Goal: Task Accomplishment & Management: Manage account settings

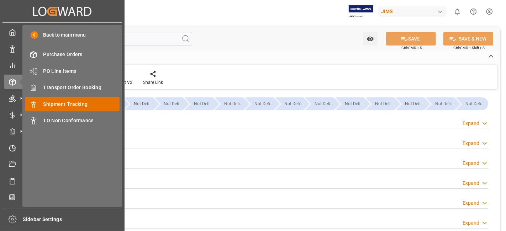
click at [71, 104] on span "Shipment Tracking" at bounding box center [81, 104] width 77 height 7
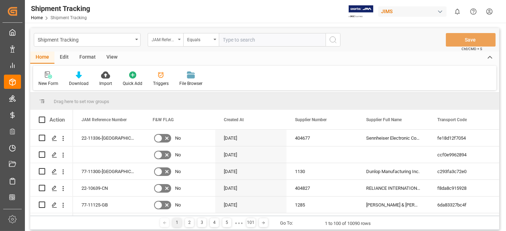
click at [179, 41] on div "JAM Reference Number" at bounding box center [166, 40] width 36 height 14
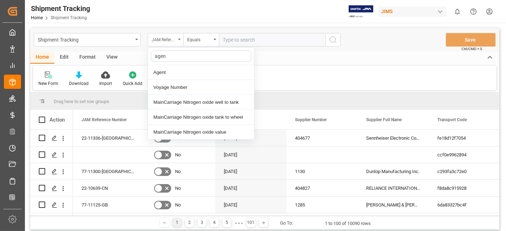
type input "agent"
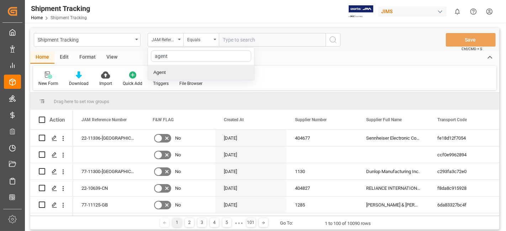
click at [183, 73] on div "Agent" at bounding box center [201, 72] width 106 height 15
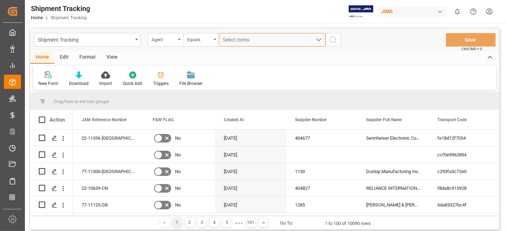
click at [240, 38] on span "Select Items" at bounding box center [238, 40] width 30 height 6
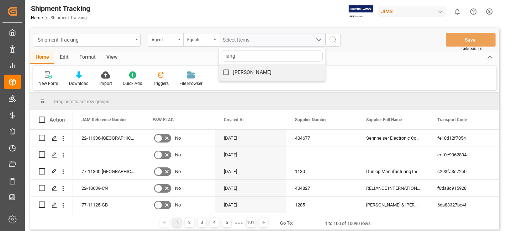
type input "jang"
click at [249, 73] on span "[PERSON_NAME]" at bounding box center [252, 72] width 39 height 6
click at [233, 73] on input "[PERSON_NAME]" at bounding box center [226, 73] width 14 height 14
checkbox input "true"
click at [331, 39] on icon "search button" at bounding box center [333, 40] width 9 height 9
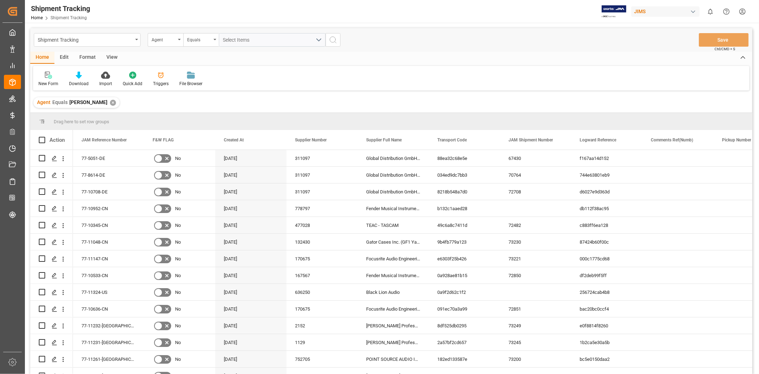
click at [111, 58] on div "View" at bounding box center [112, 58] width 22 height 12
click at [50, 77] on div at bounding box center [45, 74] width 14 height 7
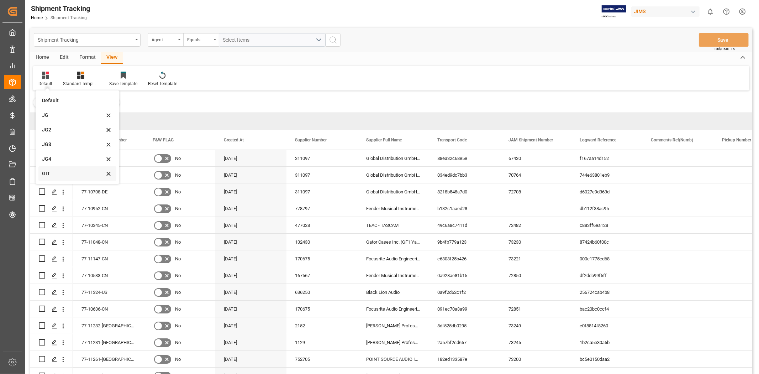
click at [63, 176] on div "GIT" at bounding box center [73, 173] width 62 height 7
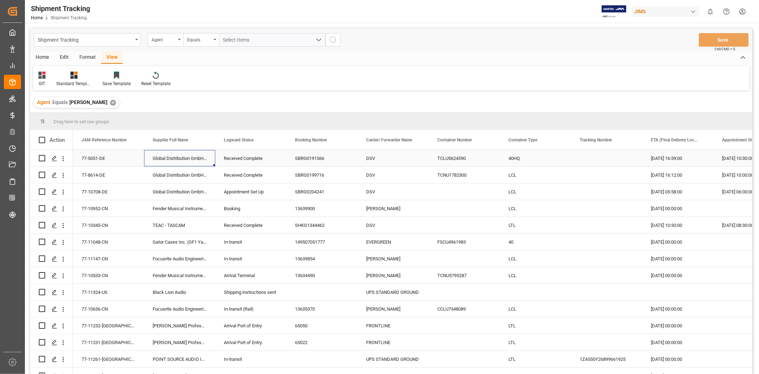
click at [185, 158] on div "Global Distribution GmbH (Reloop)(W/T*)-" at bounding box center [179, 158] width 71 height 16
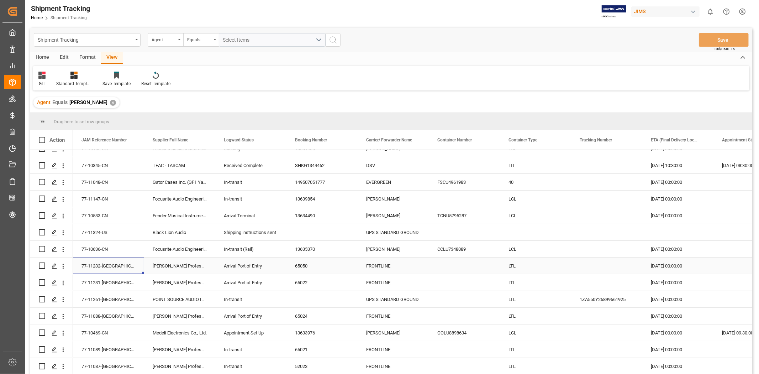
click at [101, 231] on div "77-11232-US" at bounding box center [108, 265] width 71 height 16
click at [97, 231] on div "77-11231-[GEOGRAPHIC_DATA]" at bounding box center [108, 282] width 71 height 16
click at [104, 231] on div "77-11231-[GEOGRAPHIC_DATA]" at bounding box center [108, 282] width 71 height 16
click at [63, 231] on icon "open menu" at bounding box center [63, 282] width 1 height 5
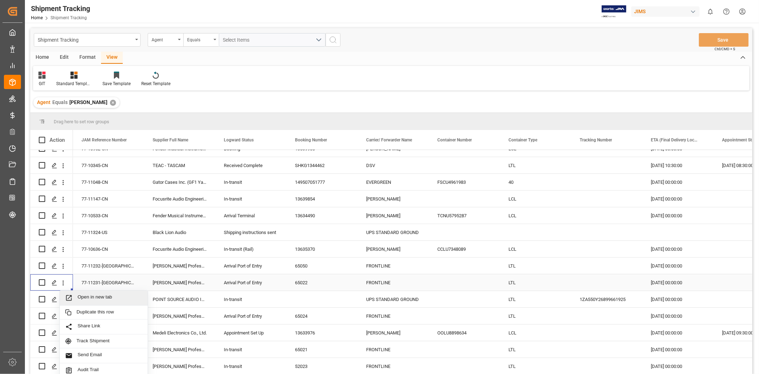
click at [100, 231] on span "Open in new tab" at bounding box center [110, 297] width 65 height 7
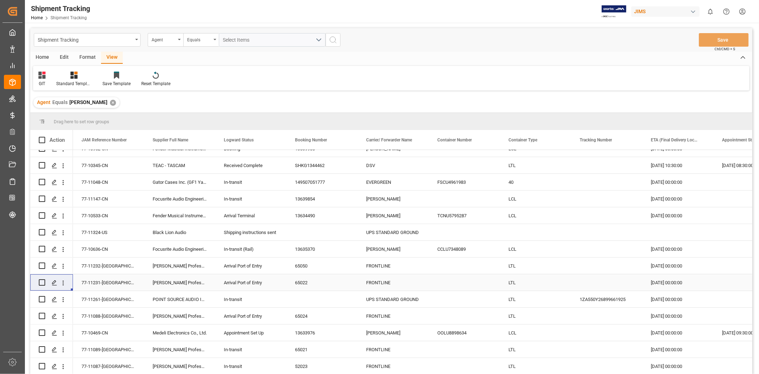
drag, startPoint x: 103, startPoint y: 281, endPoint x: 116, endPoint y: 272, distance: 16.6
click at [103, 231] on div "77-11231-[GEOGRAPHIC_DATA]" at bounding box center [108, 282] width 71 height 16
click at [110, 231] on div "77-11088-US" at bounding box center [108, 316] width 71 height 16
click at [105, 231] on div "77-11089-[GEOGRAPHIC_DATA]" at bounding box center [108, 349] width 71 height 16
click at [95, 231] on div "77-11089-[GEOGRAPHIC_DATA]" at bounding box center [108, 349] width 71 height 16
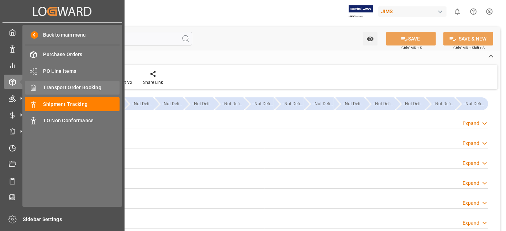
click at [84, 85] on span "Transport Order Booking" at bounding box center [81, 87] width 77 height 7
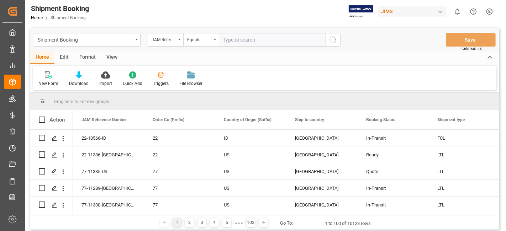
drag, startPoint x: 233, startPoint y: 37, endPoint x: 239, endPoint y: 37, distance: 5.3
click at [234, 37] on input "text" at bounding box center [272, 40] width 107 height 14
paste input "77-11231-[GEOGRAPHIC_DATA]"
type input "77-11231-[GEOGRAPHIC_DATA]"
click at [328, 40] on button "search button" at bounding box center [333, 40] width 15 height 14
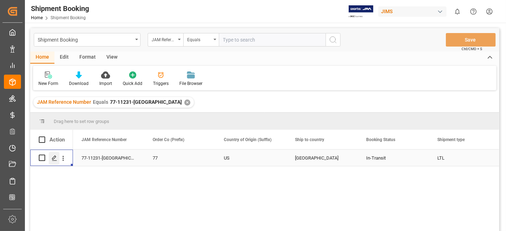
click at [55, 160] on icon "Press SPACE to select this row." at bounding box center [55, 159] width 6 height 6
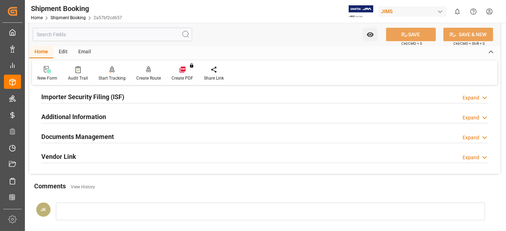
scroll to position [237, 0]
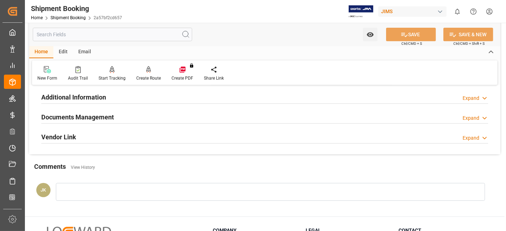
click at [228, 115] on div "Documents Management Expand" at bounding box center [264, 117] width 447 height 14
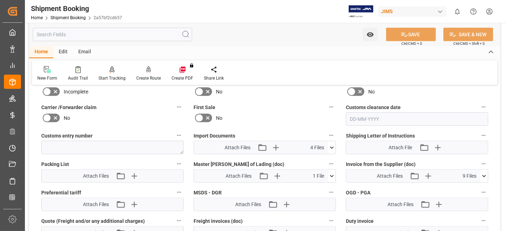
scroll to position [356, 0]
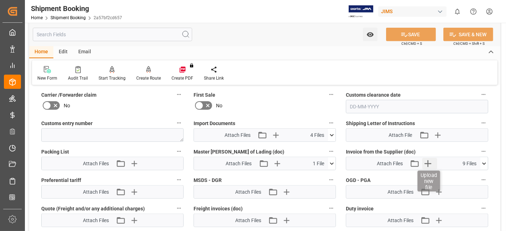
click at [427, 162] on icon "button" at bounding box center [428, 163] width 11 height 11
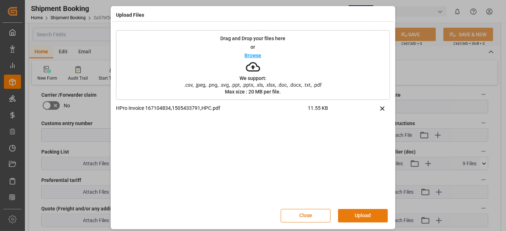
click at [355, 216] on button "Upload" at bounding box center [363, 216] width 50 height 14
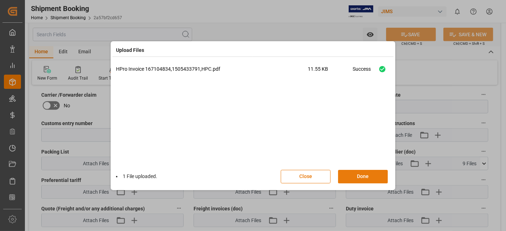
click at [359, 174] on button "Done" at bounding box center [363, 177] width 50 height 14
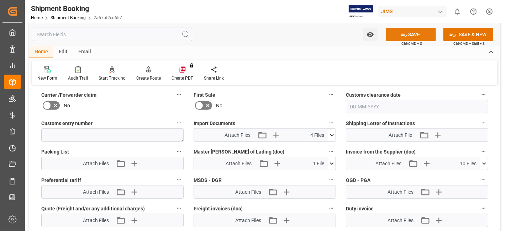
click at [409, 35] on button "SAVE" at bounding box center [411, 35] width 50 height 14
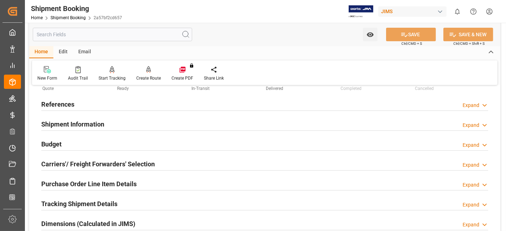
scroll to position [0, 0]
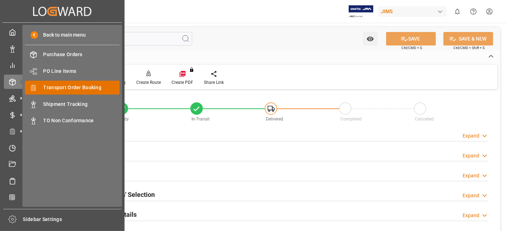
click at [84, 86] on span "Transport Order Booking" at bounding box center [81, 87] width 77 height 7
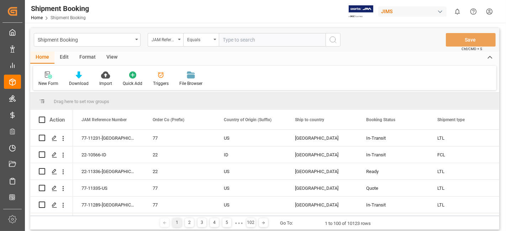
click at [232, 41] on input "text" at bounding box center [272, 40] width 107 height 14
type input "77-11089-[GEOGRAPHIC_DATA]"
click at [339, 40] on button "search button" at bounding box center [333, 40] width 15 height 14
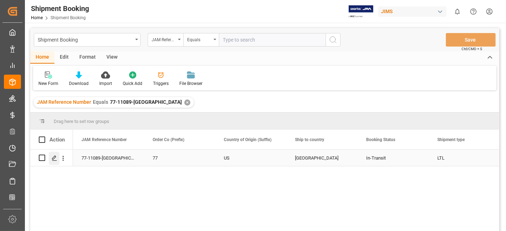
click at [54, 159] on icon "Press SPACE to select this row." at bounding box center [55, 159] width 6 height 6
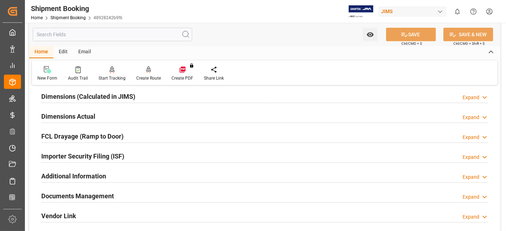
scroll to position [237, 0]
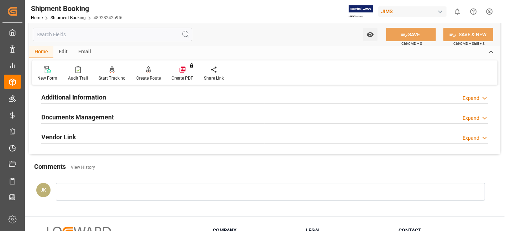
click at [90, 115] on h2 "Documents Management" at bounding box center [77, 117] width 73 height 10
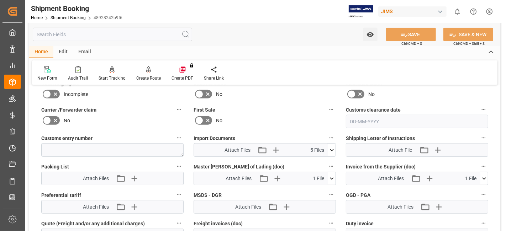
scroll to position [356, 0]
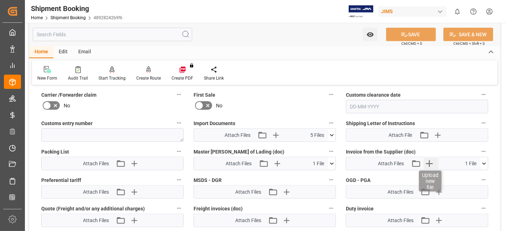
click at [432, 164] on icon "button" at bounding box center [429, 163] width 11 height 11
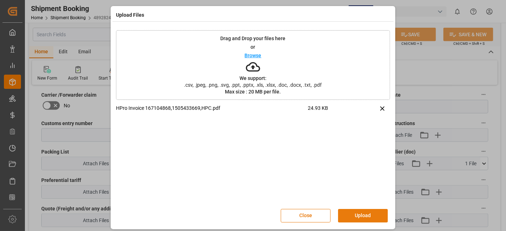
click at [352, 219] on button "Upload" at bounding box center [363, 216] width 50 height 14
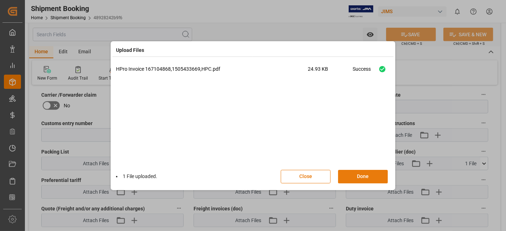
click at [359, 173] on button "Done" at bounding box center [363, 177] width 50 height 14
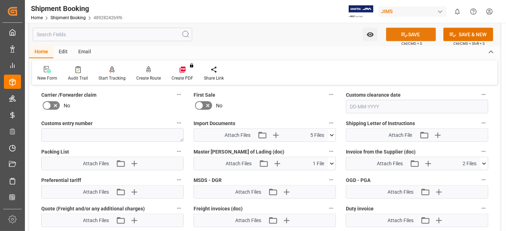
click at [394, 36] on button "SAVE" at bounding box center [411, 35] width 50 height 14
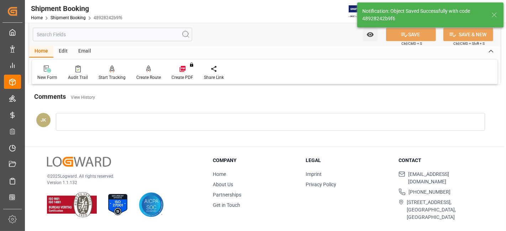
scroll to position [301, 0]
